Goal: Use online tool/utility: Utilize a website feature to perform a specific function

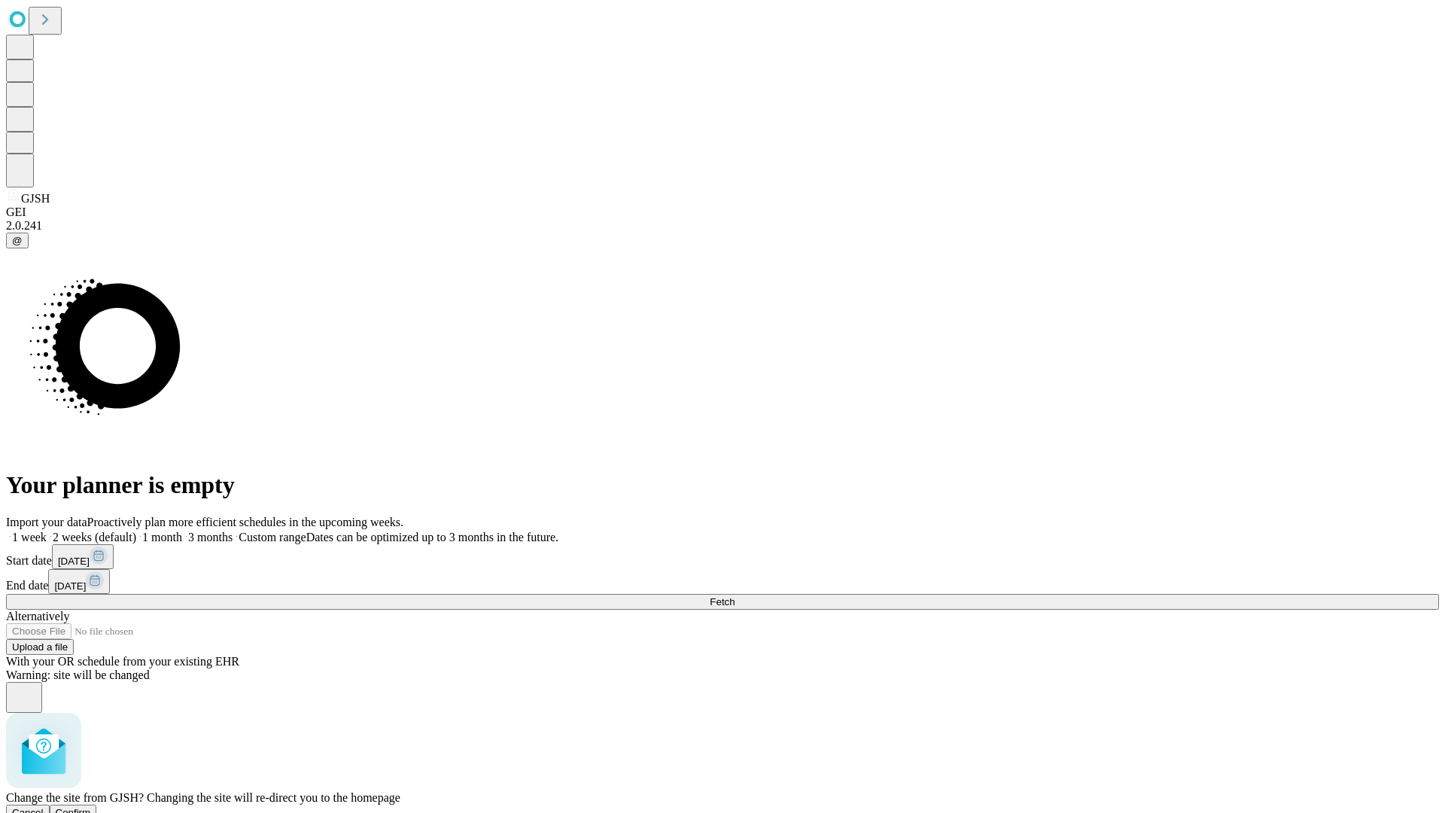
click at [91, 807] on span "Confirm" at bounding box center [73, 812] width 35 height 11
click at [47, 531] on label "1 week" at bounding box center [26, 537] width 41 height 13
click at [734, 596] on span "Fetch" at bounding box center [722, 601] width 25 height 11
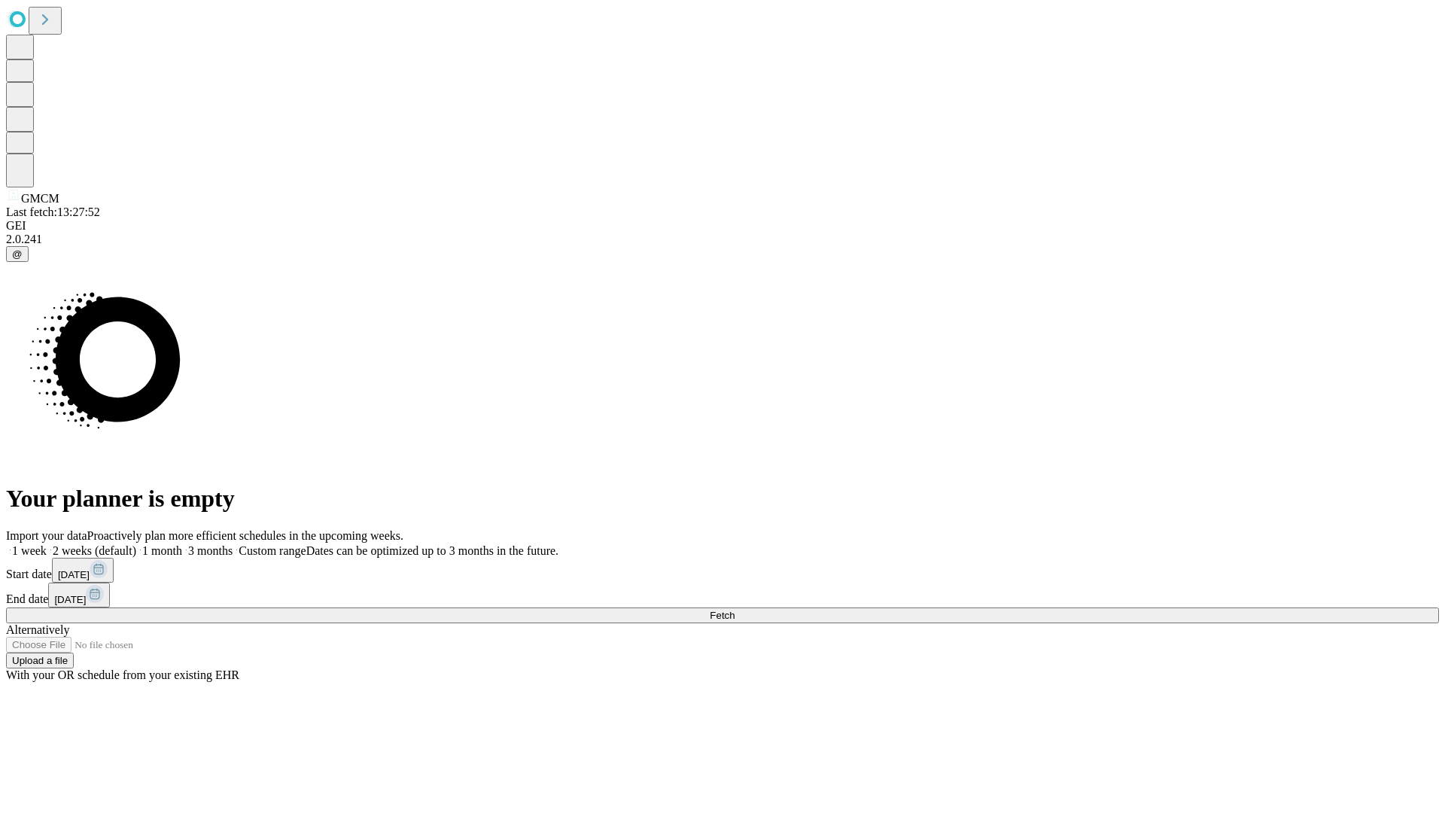
click at [47, 544] on label "1 week" at bounding box center [26, 550] width 41 height 13
click at [734, 610] on span "Fetch" at bounding box center [722, 615] width 25 height 11
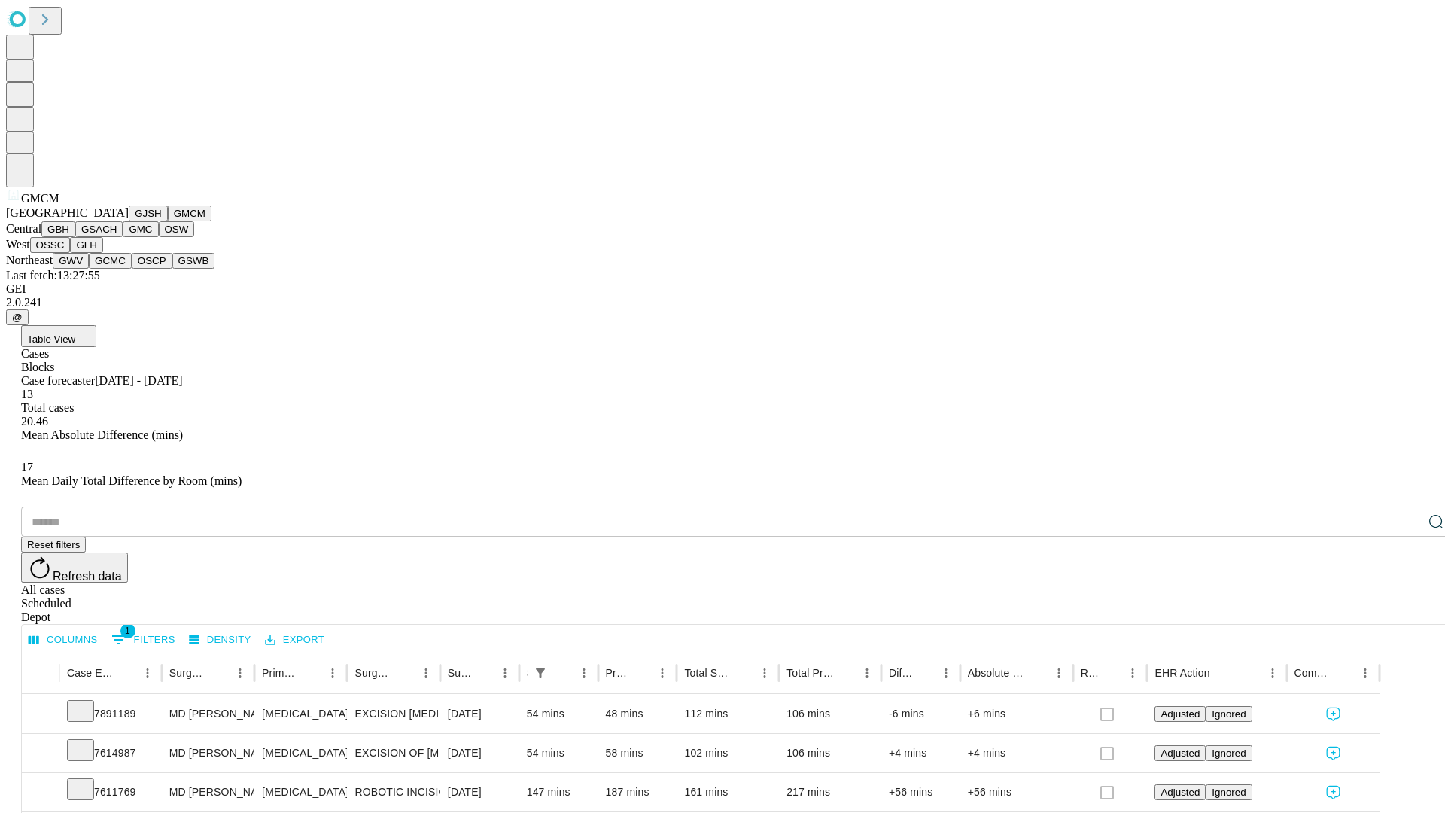
click at [75, 237] on button "GBH" at bounding box center [58, 229] width 34 height 16
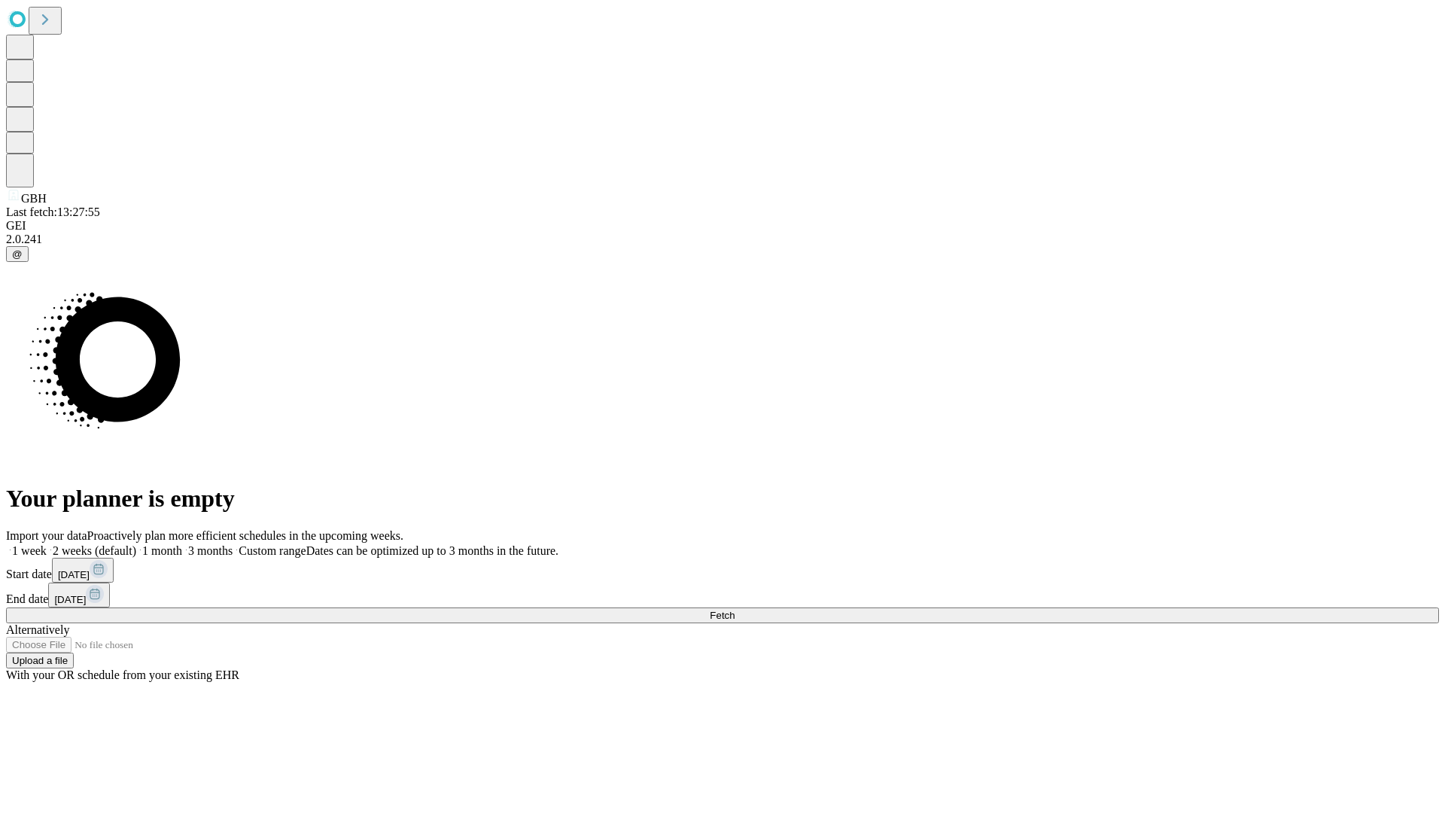
click at [47, 544] on label "1 week" at bounding box center [26, 550] width 41 height 13
click at [734, 610] on span "Fetch" at bounding box center [722, 615] width 25 height 11
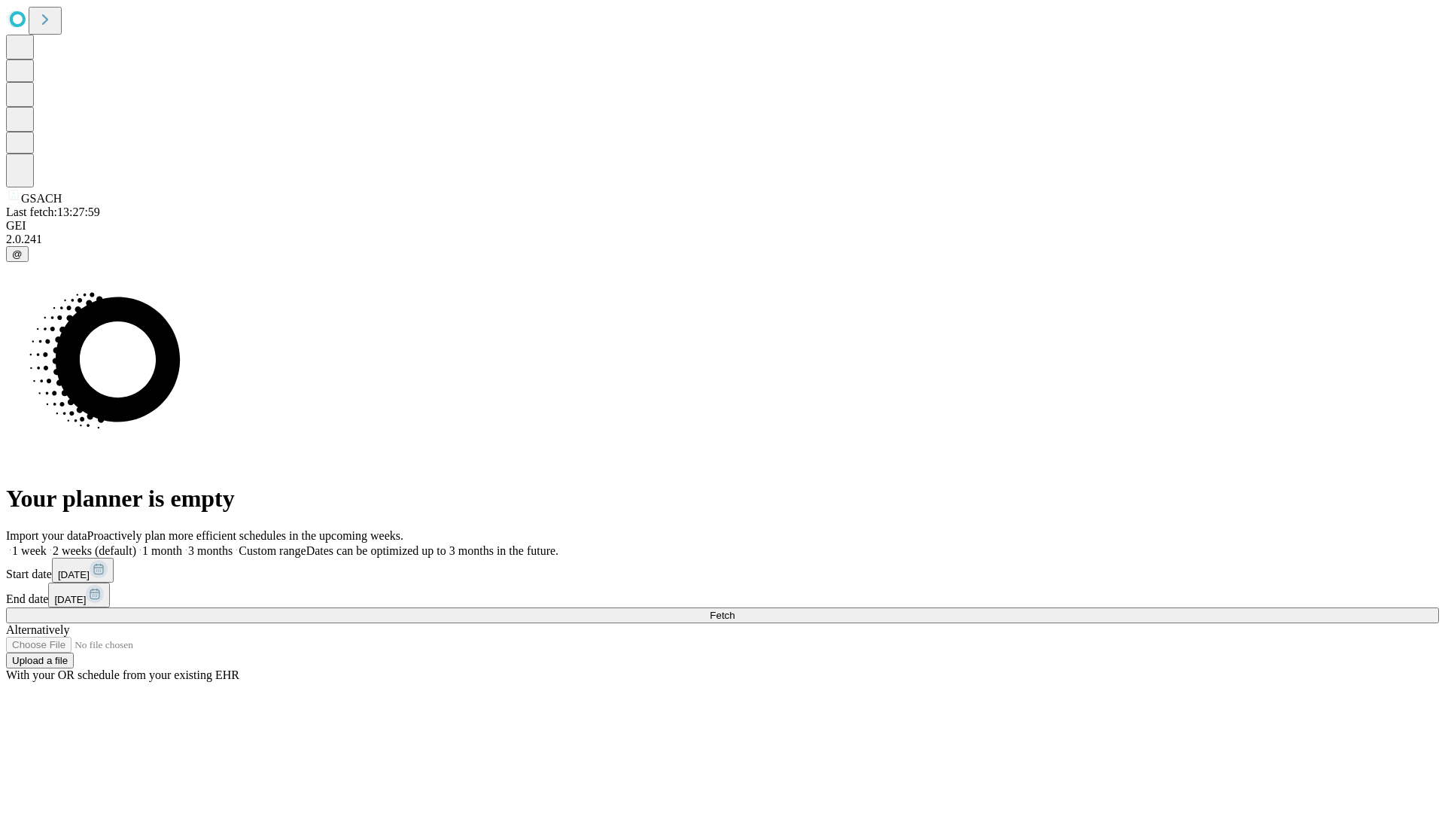
click at [47, 544] on label "1 week" at bounding box center [26, 550] width 41 height 13
click at [734, 610] on span "Fetch" at bounding box center [722, 615] width 25 height 11
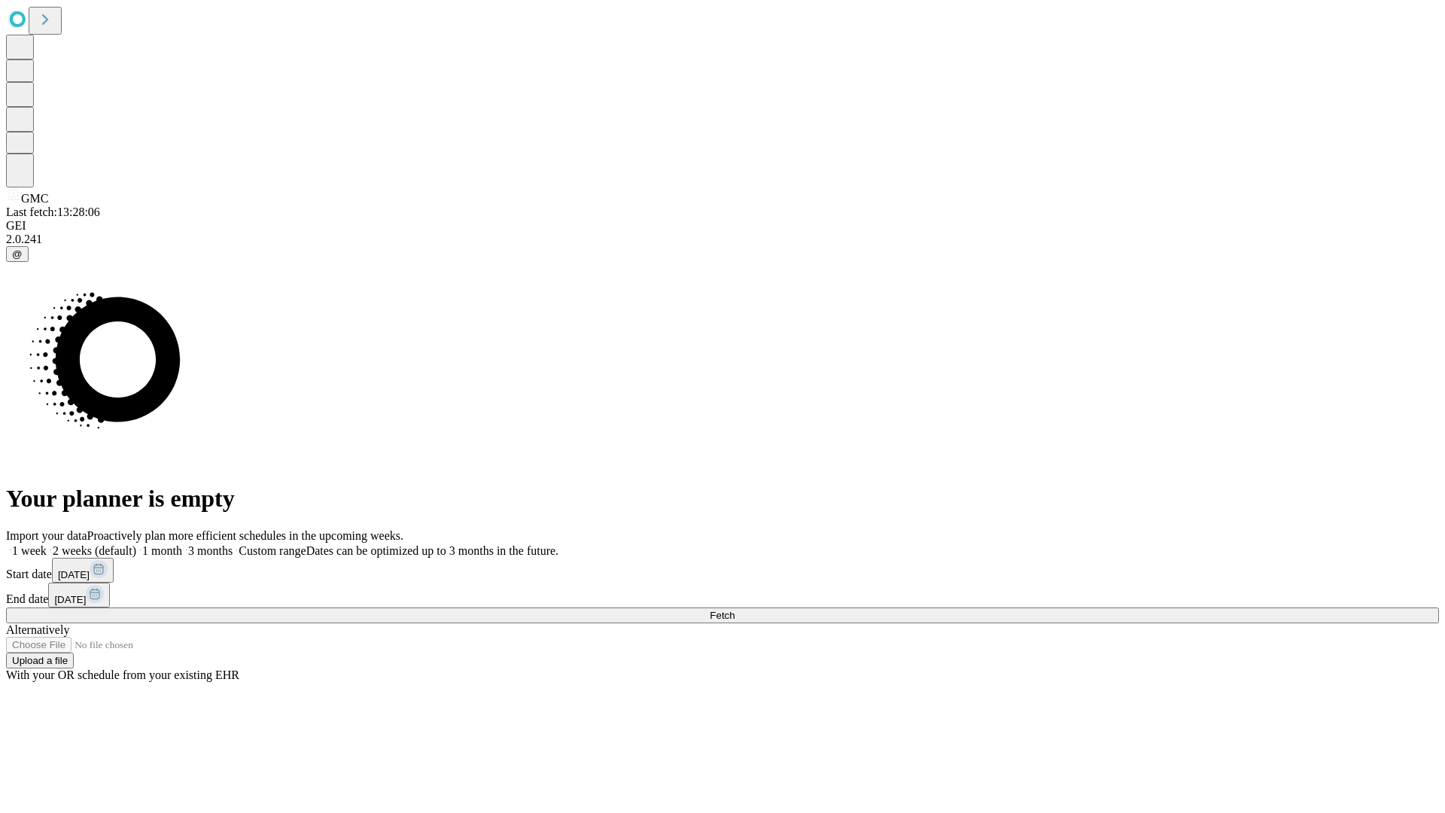
click at [734, 610] on span "Fetch" at bounding box center [722, 615] width 25 height 11
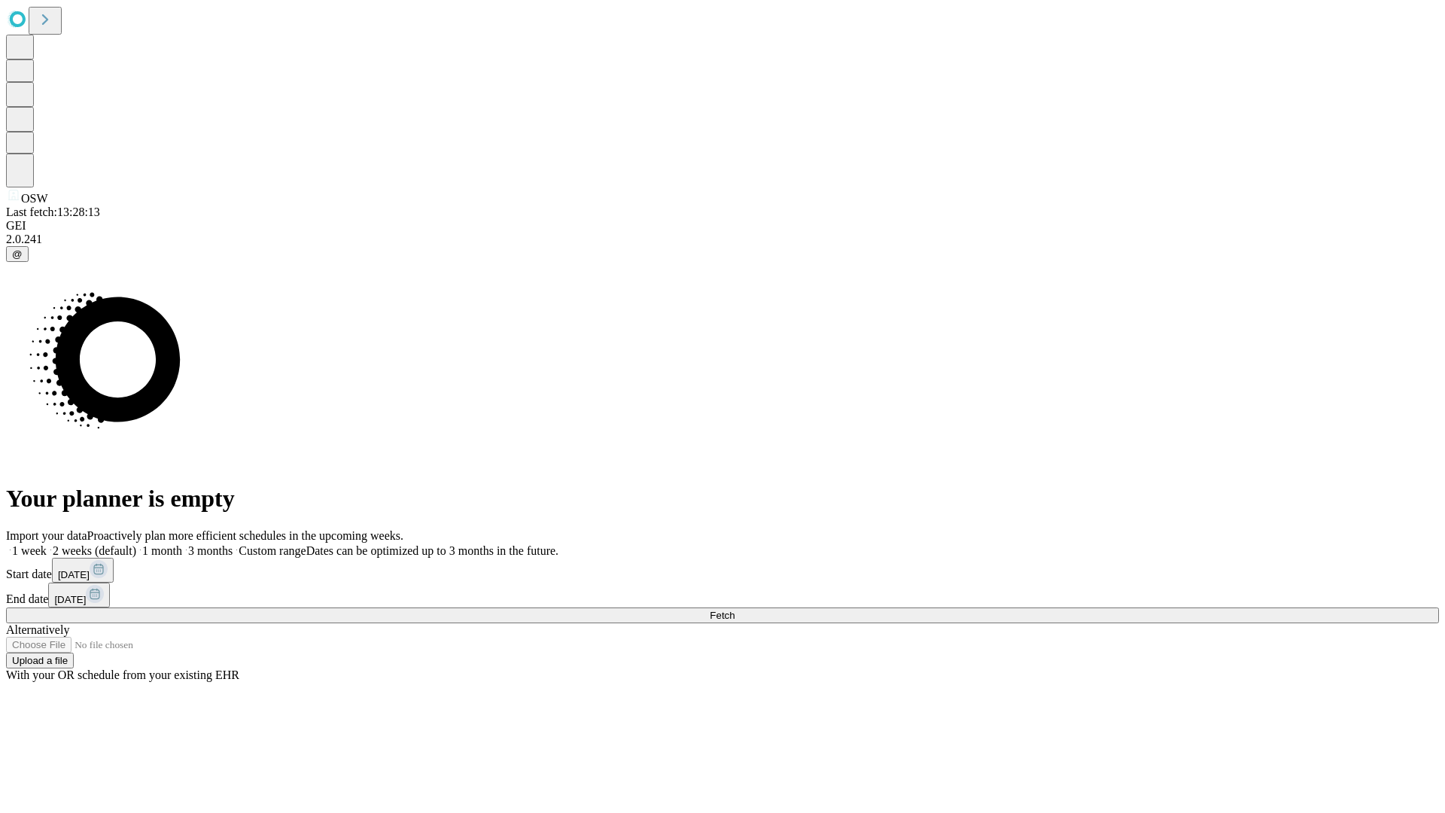
click at [734, 610] on span "Fetch" at bounding box center [722, 615] width 25 height 11
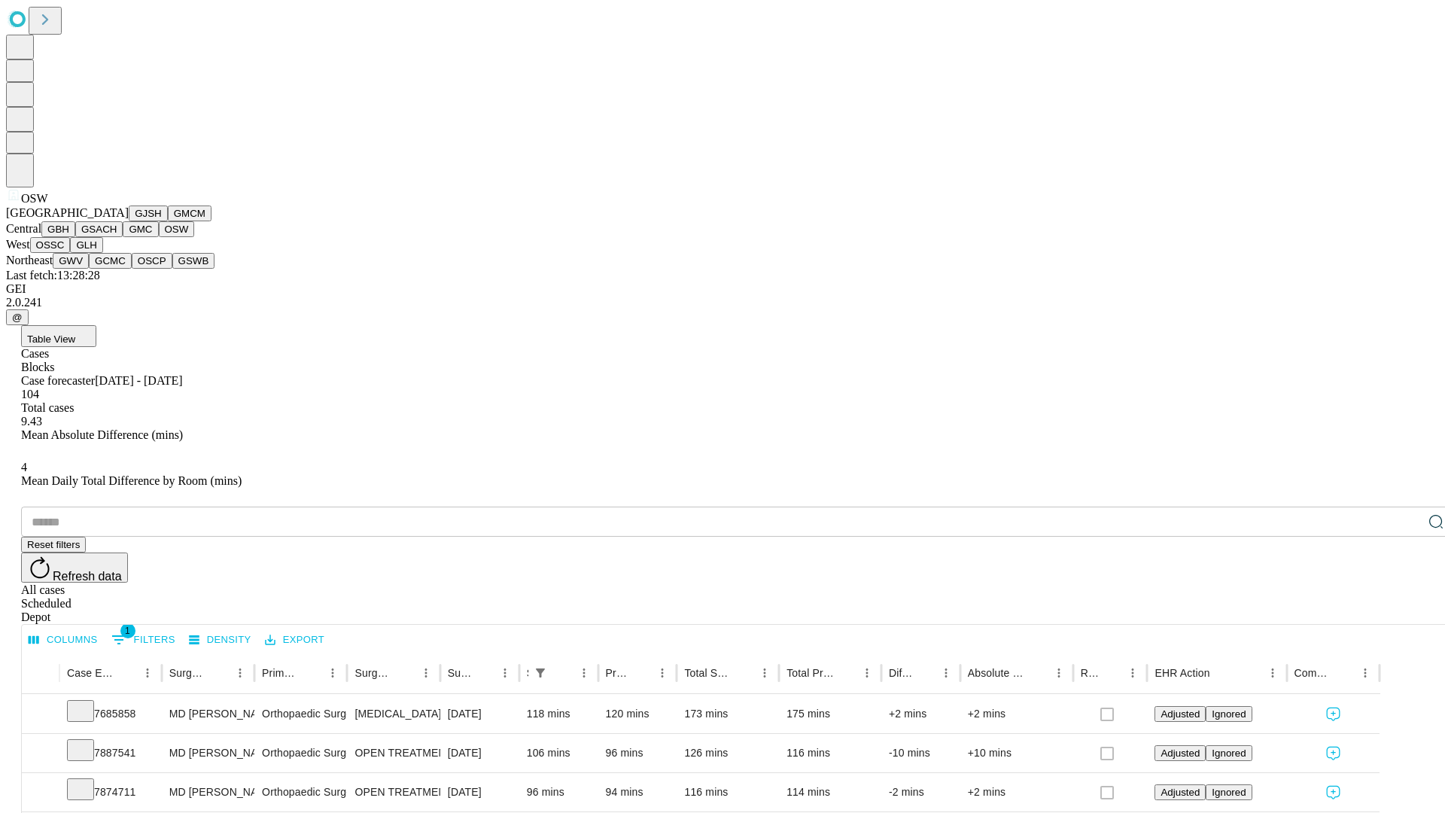
click at [71, 253] on button "OSSC" at bounding box center [50, 245] width 41 height 16
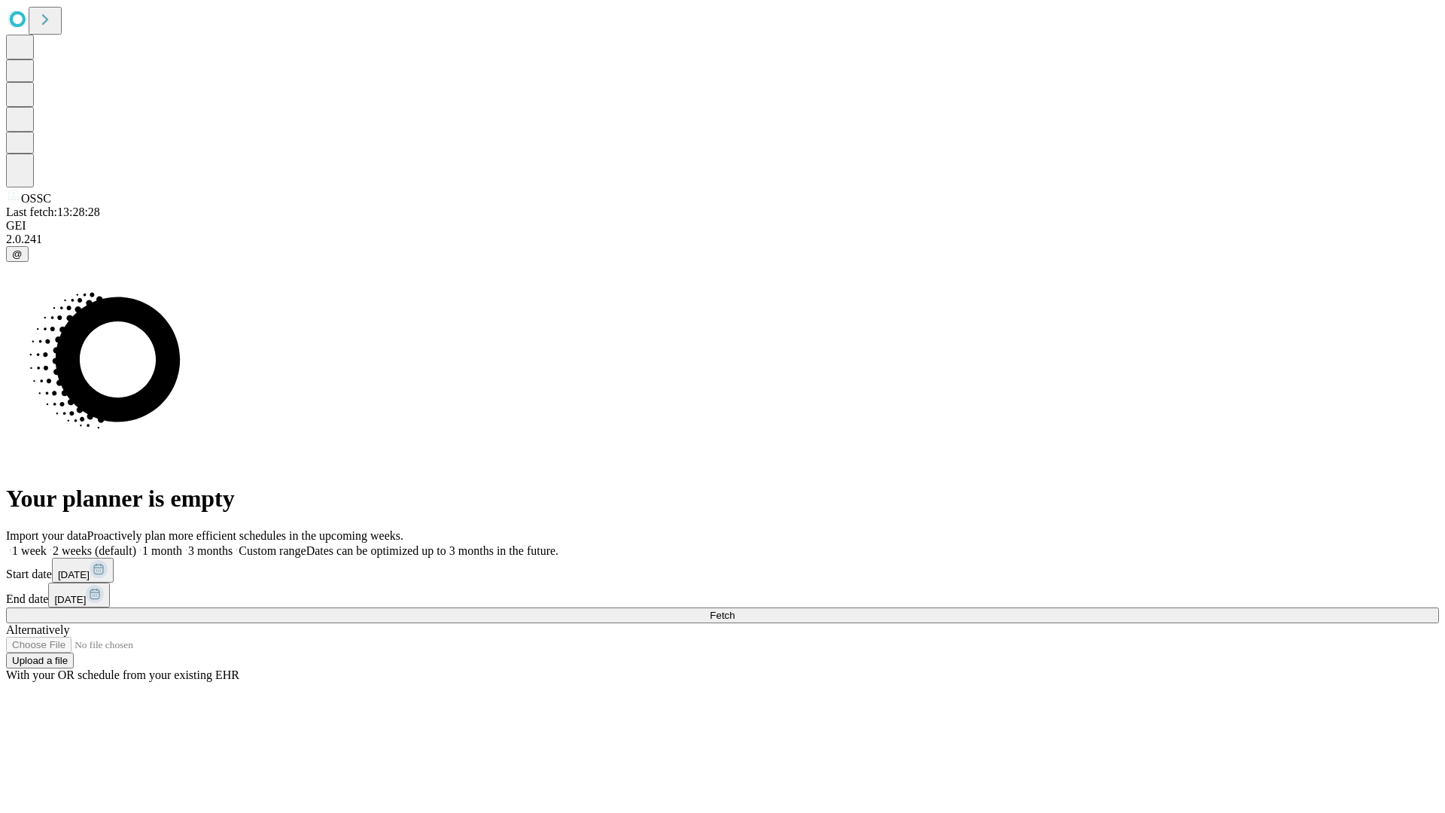
click at [47, 544] on label "1 week" at bounding box center [26, 550] width 41 height 13
click at [734, 610] on span "Fetch" at bounding box center [722, 615] width 25 height 11
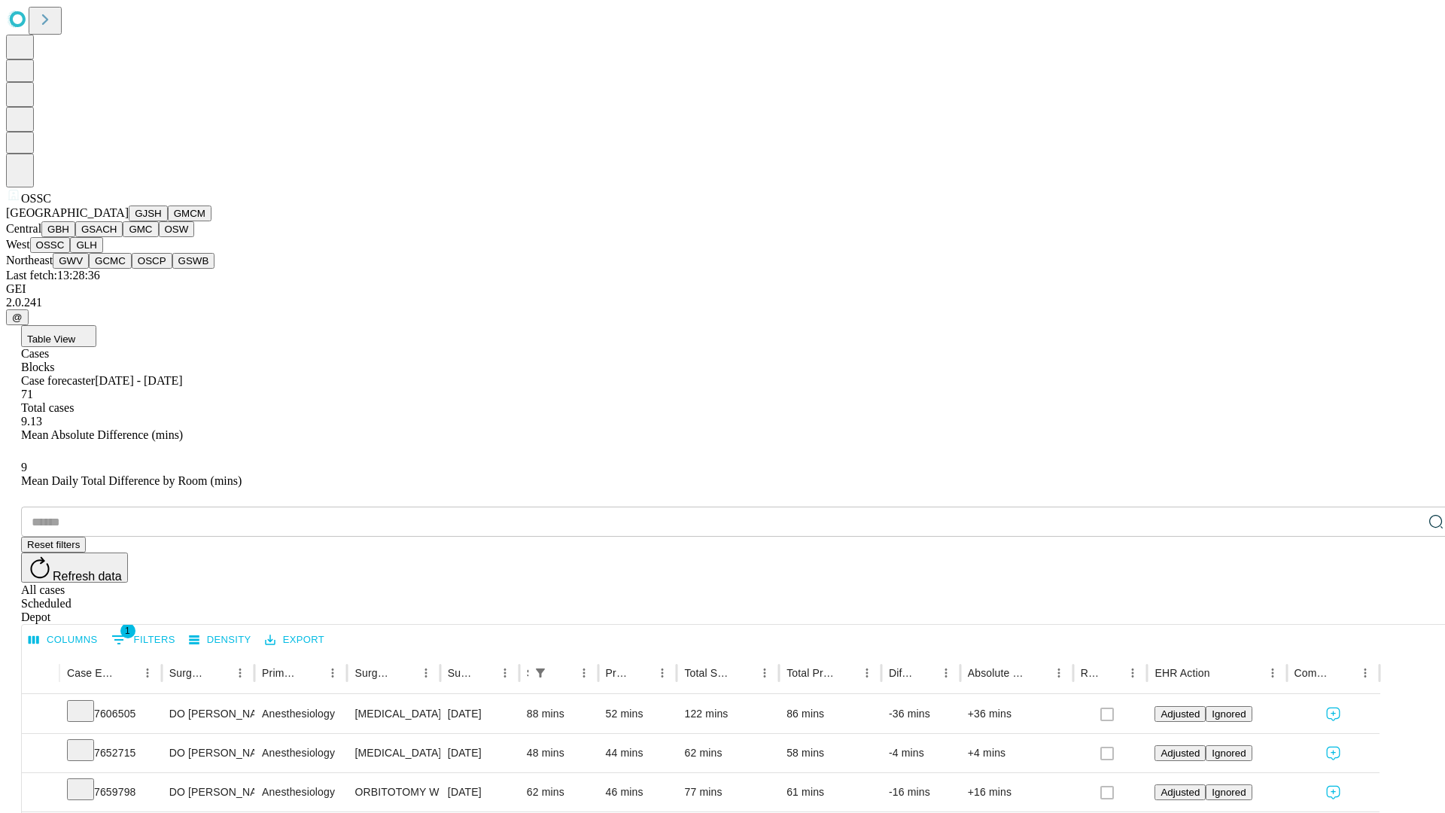
click at [102, 253] on button "GLH" at bounding box center [86, 245] width 32 height 16
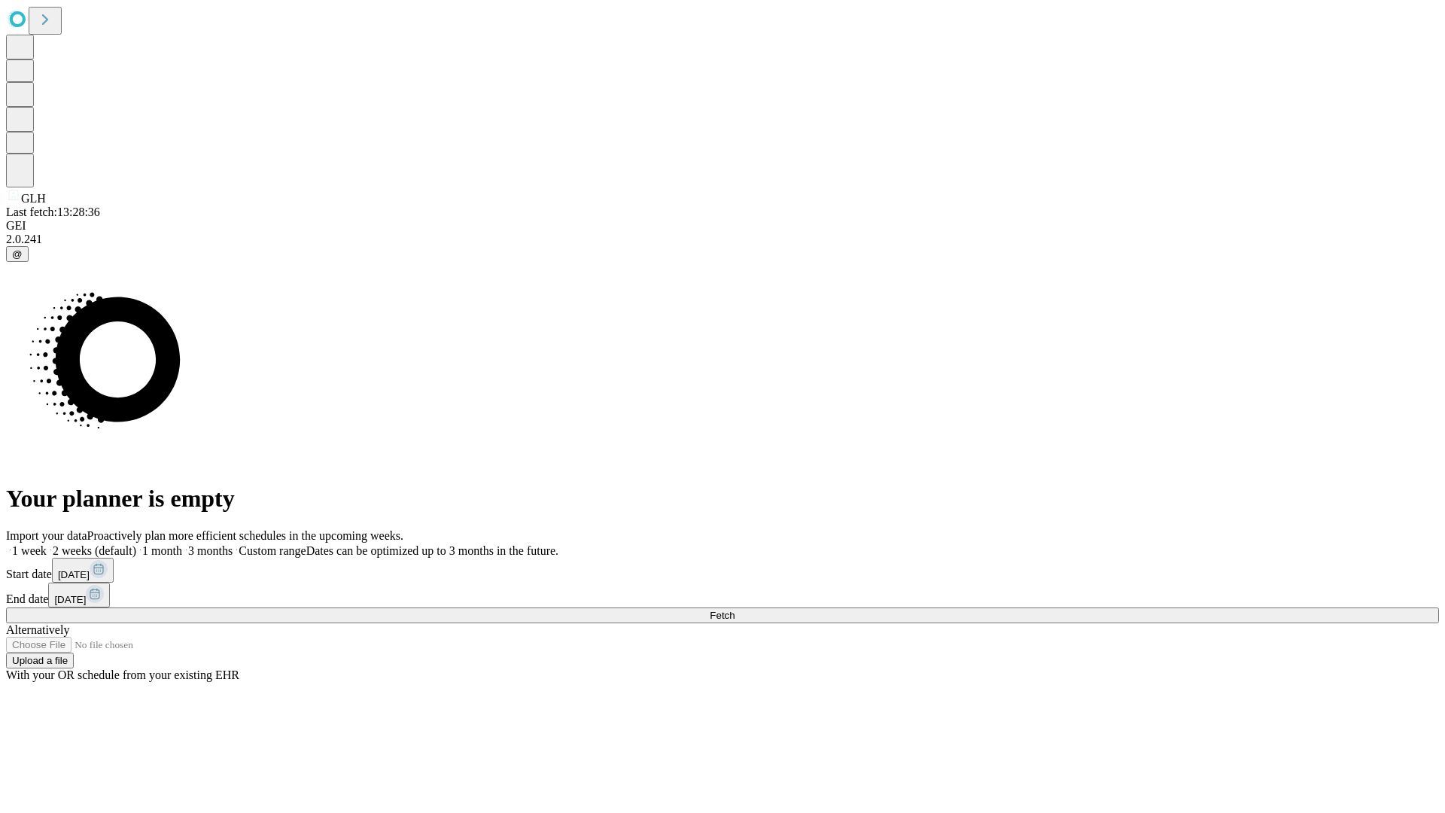
click at [47, 544] on label "1 week" at bounding box center [26, 550] width 41 height 13
click at [734, 610] on span "Fetch" at bounding box center [722, 615] width 25 height 11
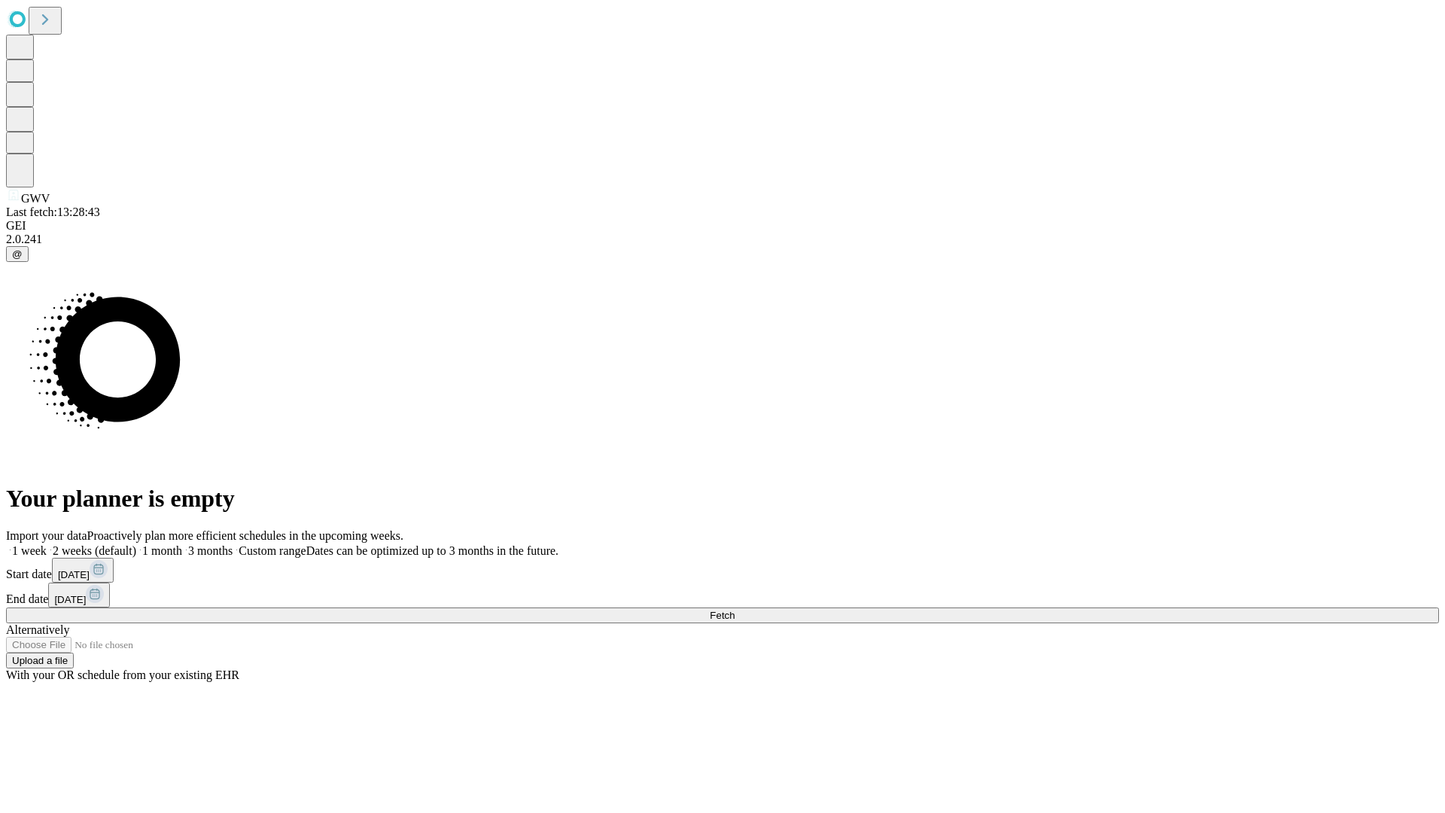
click at [47, 544] on label "1 week" at bounding box center [26, 550] width 41 height 13
click at [734, 610] on span "Fetch" at bounding box center [722, 615] width 25 height 11
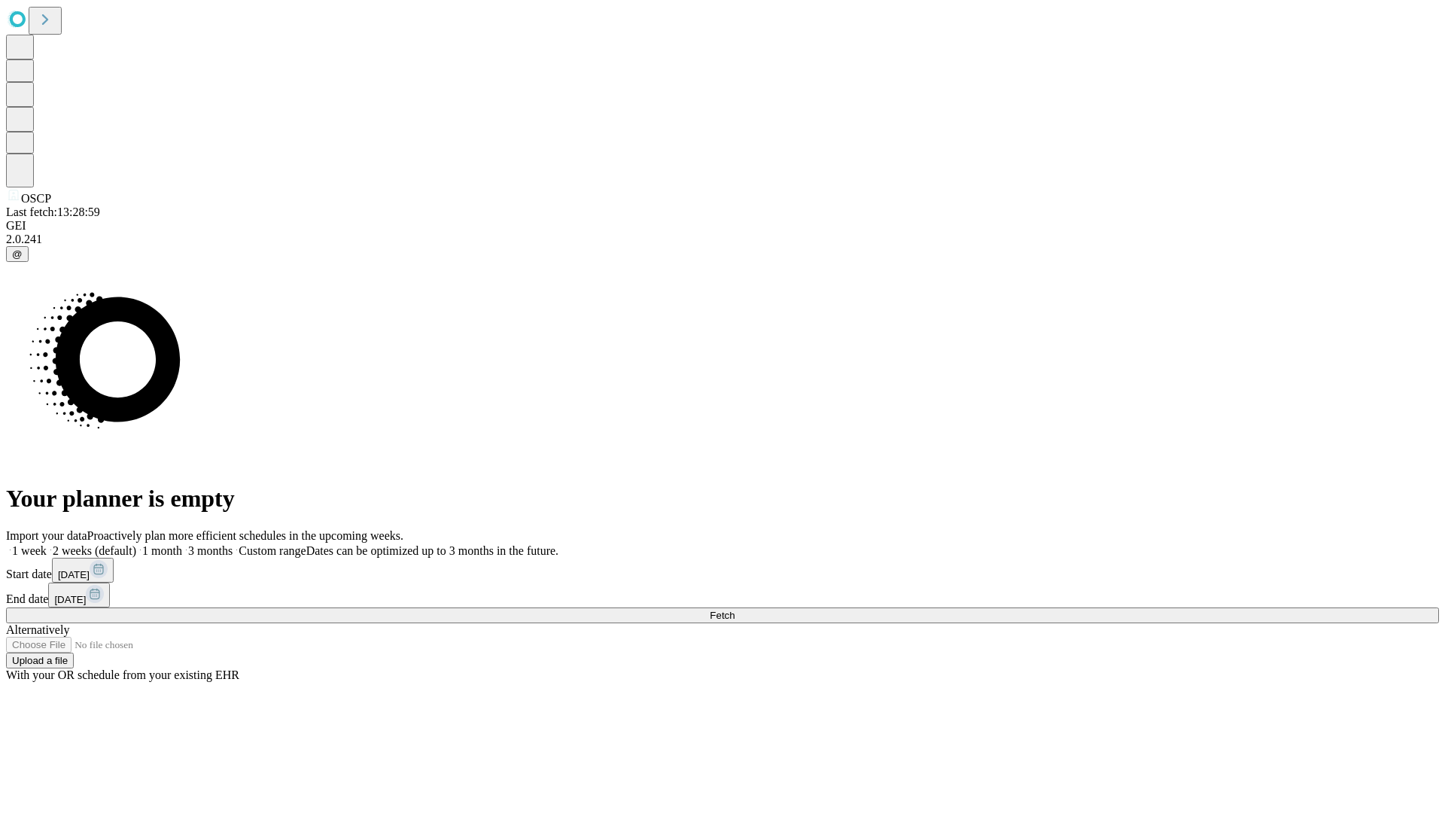
click at [734, 610] on span "Fetch" at bounding box center [722, 615] width 25 height 11
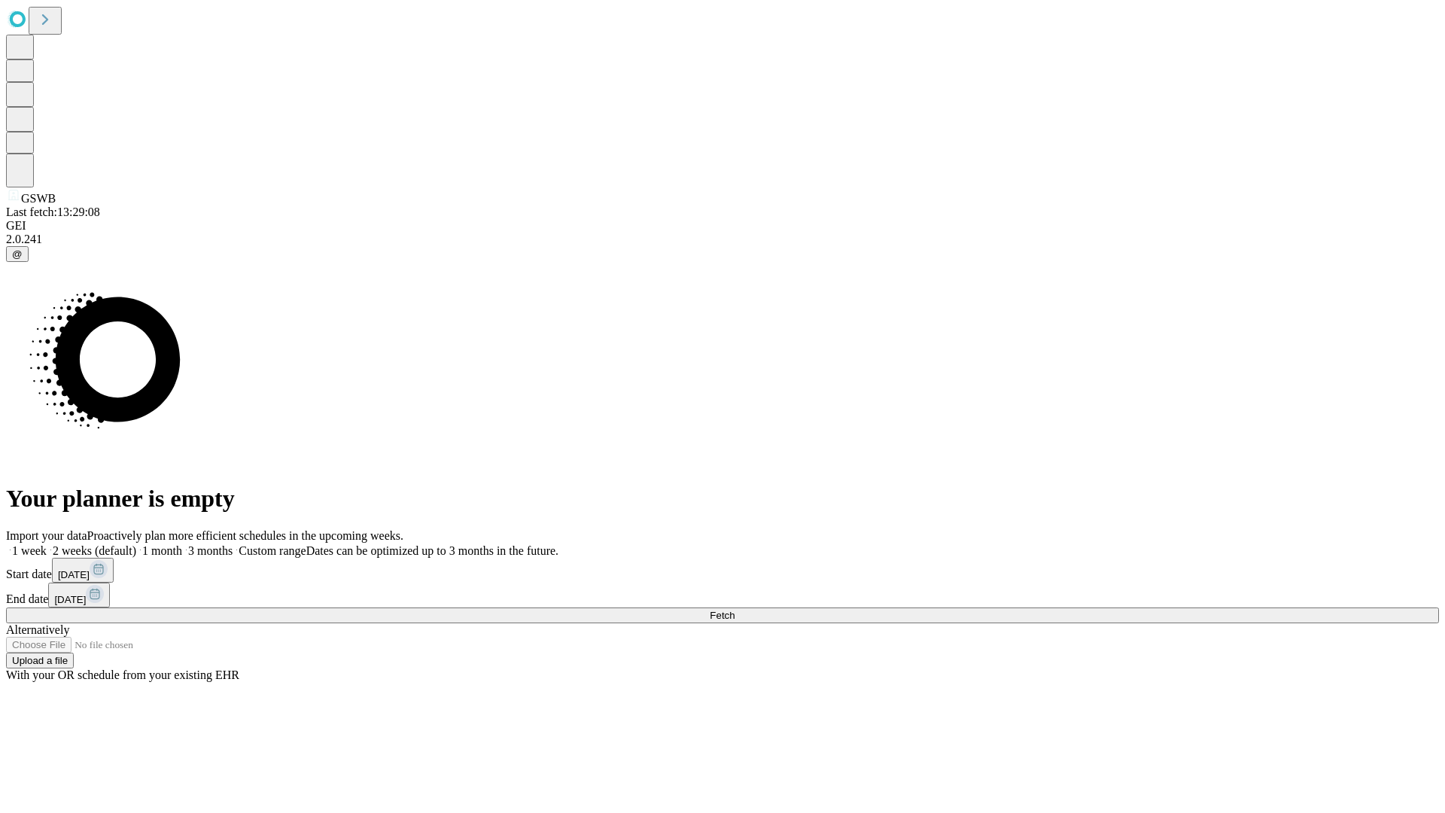
click at [47, 544] on label "1 week" at bounding box center [26, 550] width 41 height 13
click at [734, 610] on span "Fetch" at bounding box center [722, 615] width 25 height 11
